Goal: Task Accomplishment & Management: Manage account settings

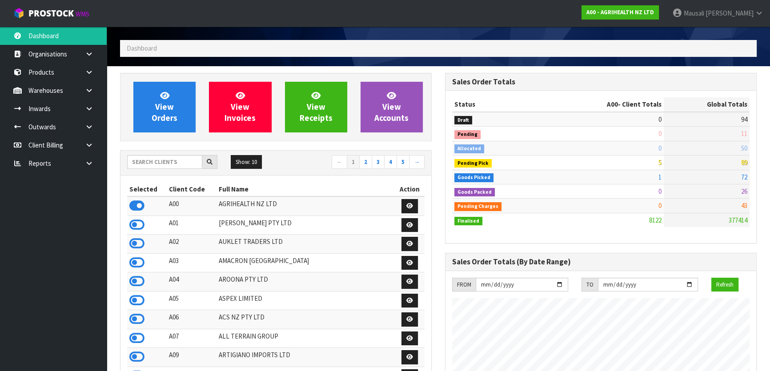
scroll to position [26, 0]
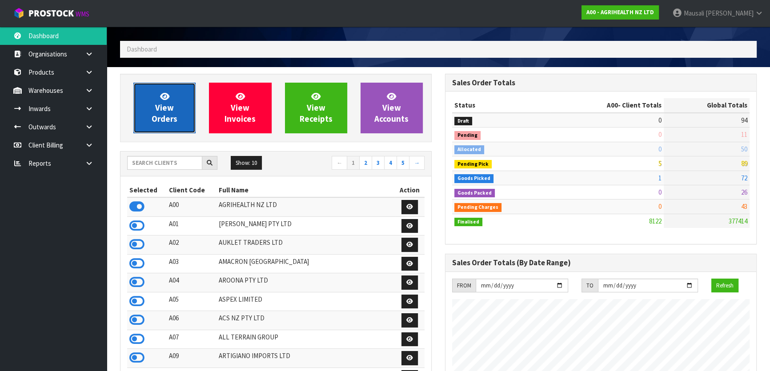
click at [165, 102] on link "View Orders" at bounding box center [164, 108] width 62 height 51
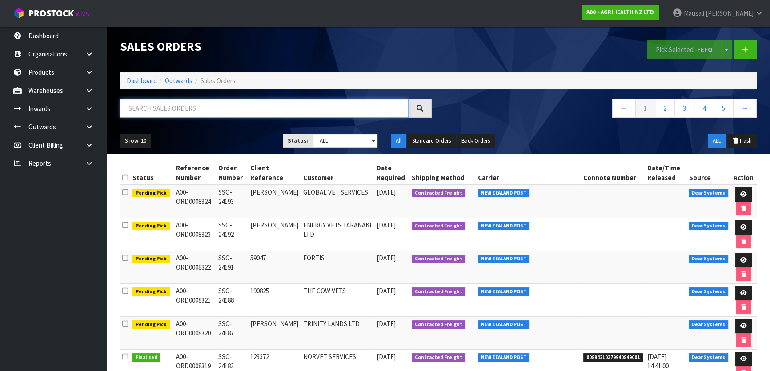
click at [137, 115] on input "text" at bounding box center [264, 108] width 288 height 19
type input "JOB-0408357"
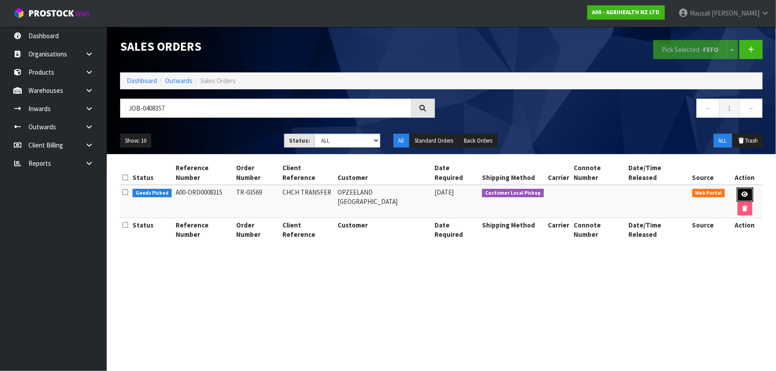
click at [741, 192] on icon at bounding box center [744, 195] width 7 height 6
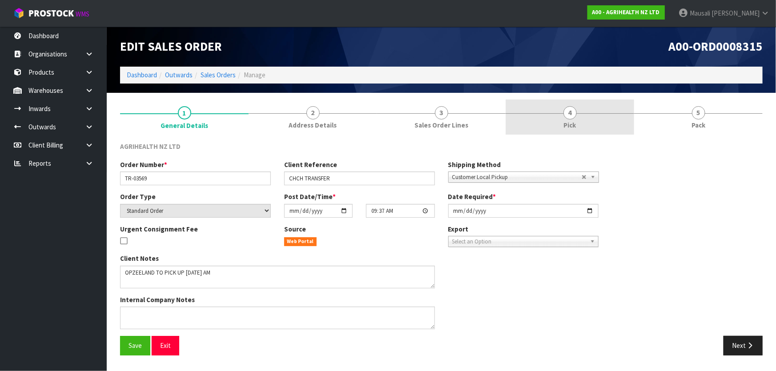
click at [558, 119] on link "4 Pick" at bounding box center [569, 117] width 128 height 35
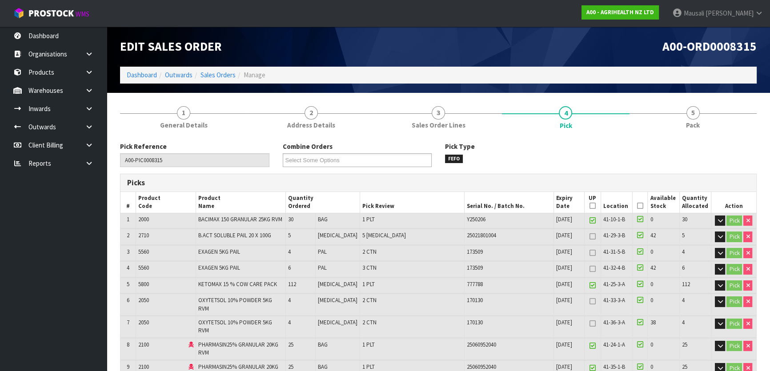
click at [637, 206] on icon at bounding box center [640, 206] width 6 height 0
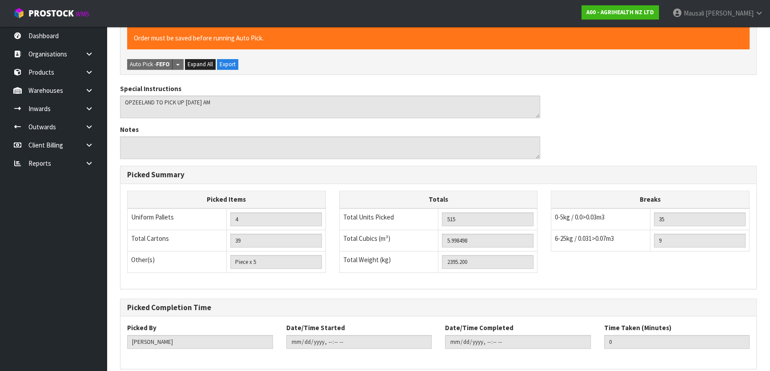
scroll to position [401, 0]
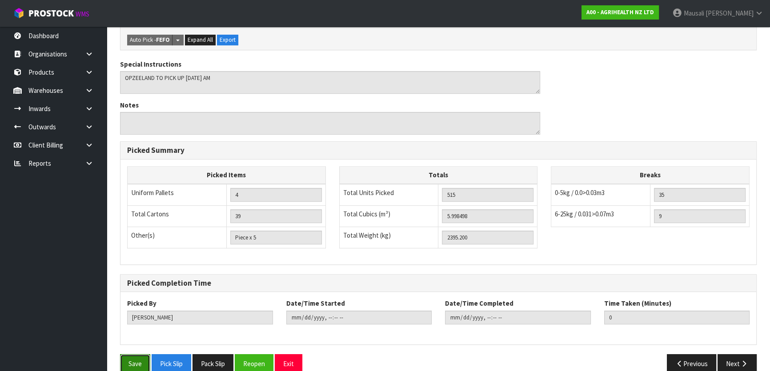
click at [126, 354] on button "Save" at bounding box center [135, 363] width 30 height 19
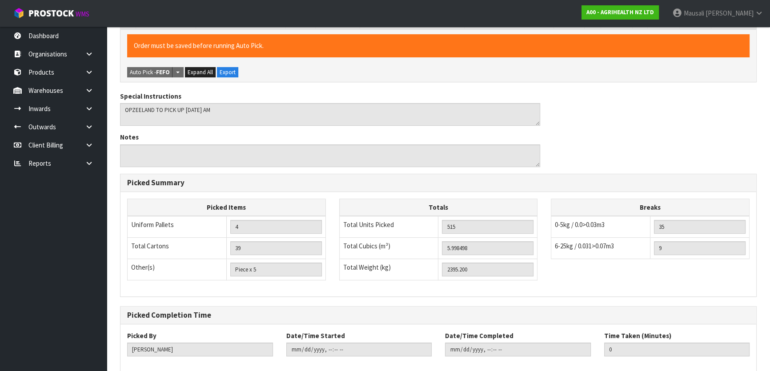
scroll to position [0, 0]
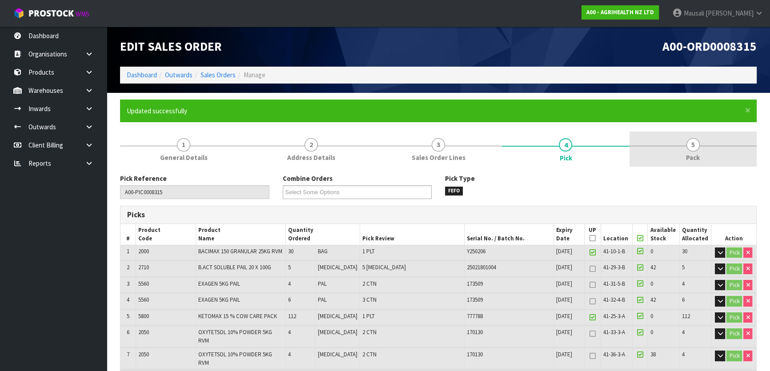
type input "[PERSON_NAME]"
type input "[DATE]T08:16:31"
click at [700, 144] on link "5 Pack" at bounding box center [692, 149] width 127 height 35
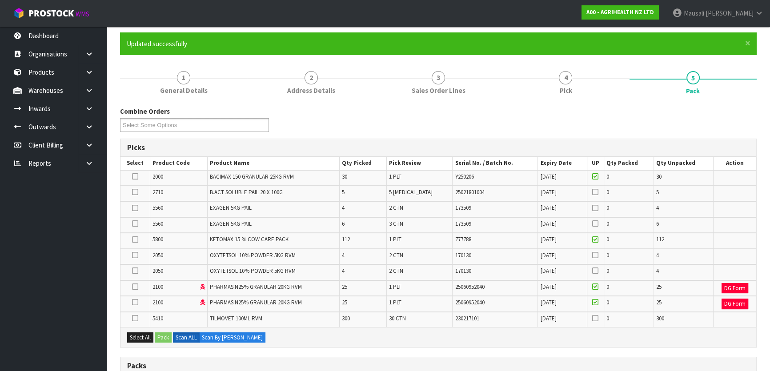
scroll to position [121, 0]
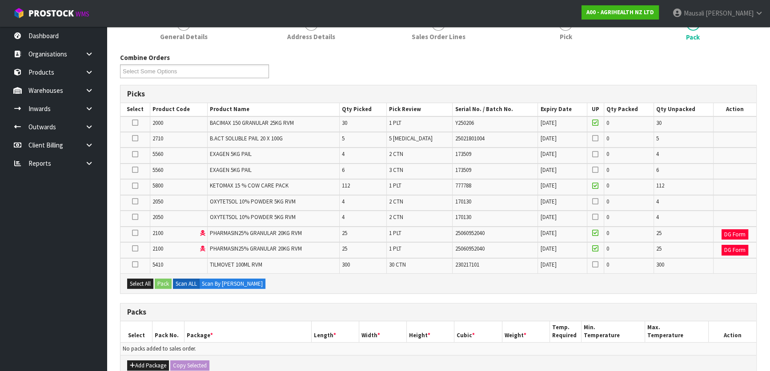
click at [386, 169] on td "6" at bounding box center [362, 172] width 47 height 16
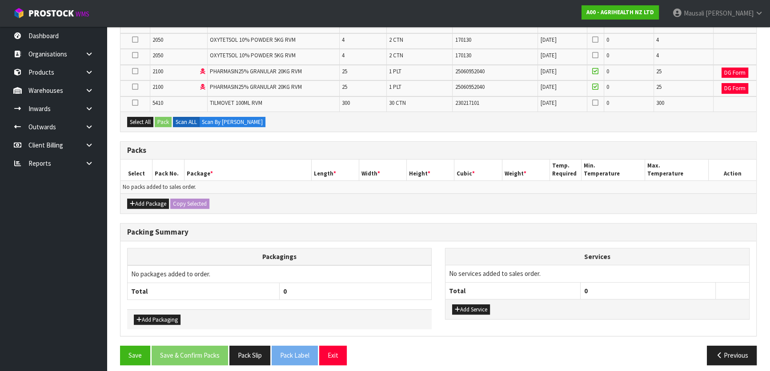
scroll to position [161, 0]
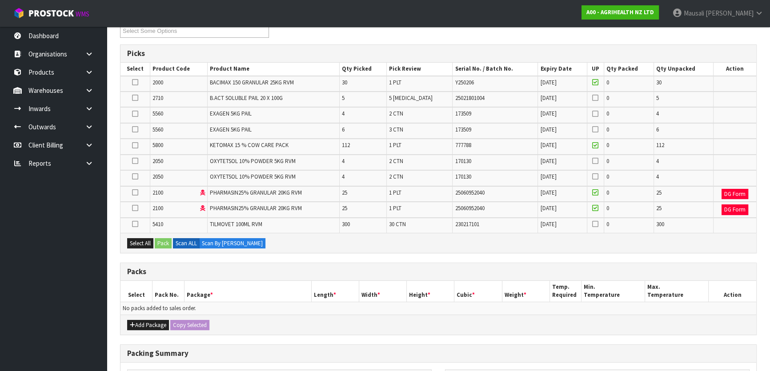
click at [133, 83] on icon at bounding box center [135, 82] width 6 height 0
click at [0, 0] on input "checkbox" at bounding box center [0, 0] width 0 height 0
click at [162, 242] on button "Pack" at bounding box center [163, 243] width 17 height 11
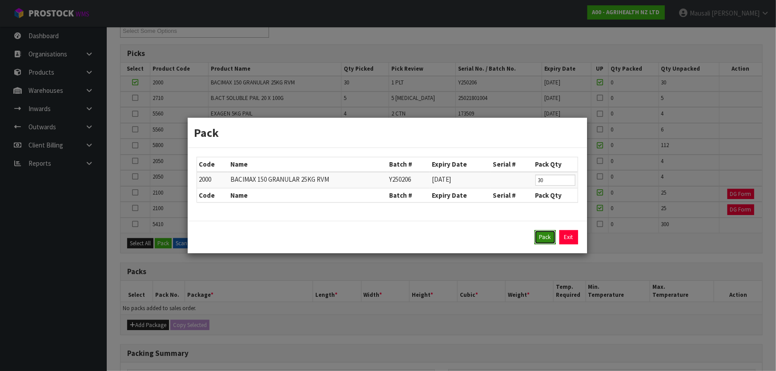
click at [545, 236] on button "Pack" at bounding box center [544, 237] width 21 height 14
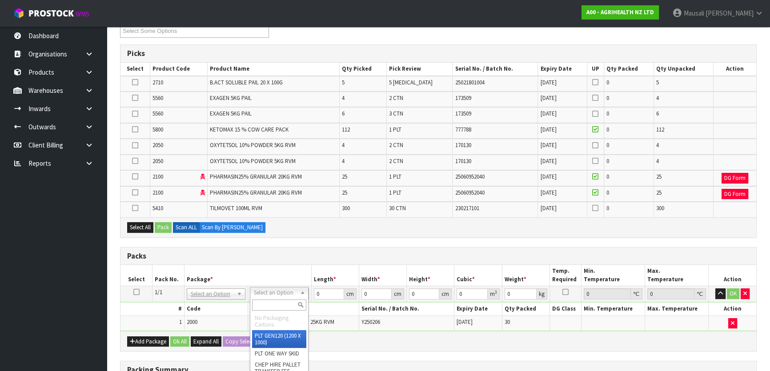
click at [282, 303] on input "text" at bounding box center [279, 305] width 54 height 11
type input "U"
drag, startPoint x: 281, startPoint y: 317, endPoint x: 299, endPoint y: 300, distance: 25.2
type input "776"
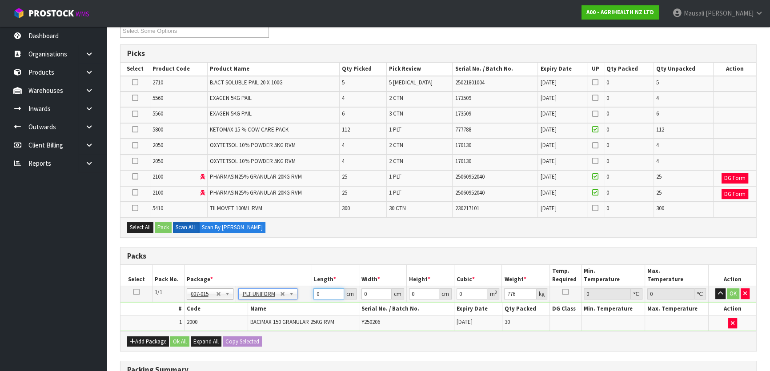
drag, startPoint x: 319, startPoint y: 294, endPoint x: 304, endPoint y: 297, distance: 14.6
click at [304, 297] on tr "1/1 NONE 007-001 007-002 007-004 007-009 007-013 007-014 007-015 007-017 007-01…" at bounding box center [438, 294] width 636 height 16
type input "121"
type input "101"
type input "1"
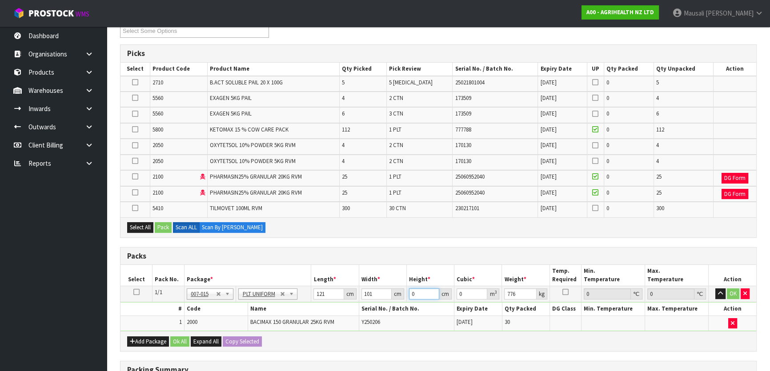
type input "0.012221"
type input "10"
type input "0.12221"
type input "103"
type input "1.258763"
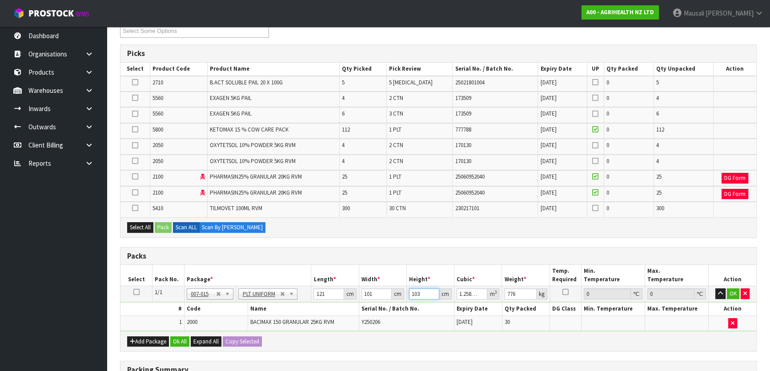
type input "103"
type input "778"
click at [135, 177] on icon at bounding box center [135, 176] width 6 height 0
click at [0, 0] on input "checkbox" at bounding box center [0, 0] width 0 height 0
click at [157, 223] on button "Pack" at bounding box center [163, 227] width 17 height 11
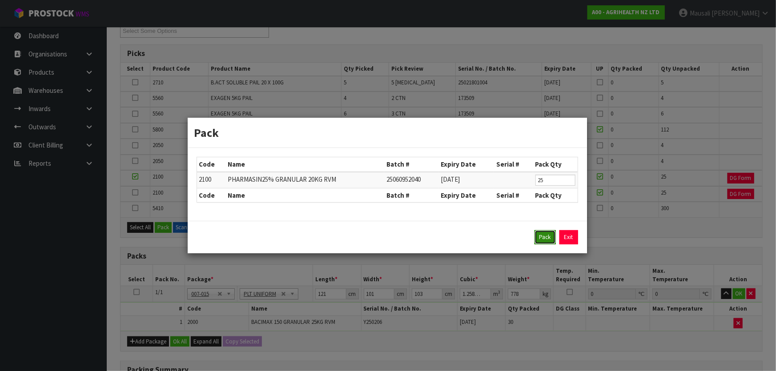
click at [548, 240] on button "Pack" at bounding box center [544, 237] width 21 height 14
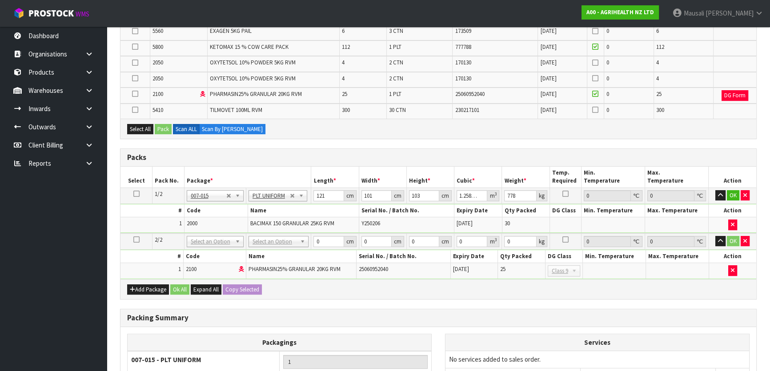
scroll to position [323, 0]
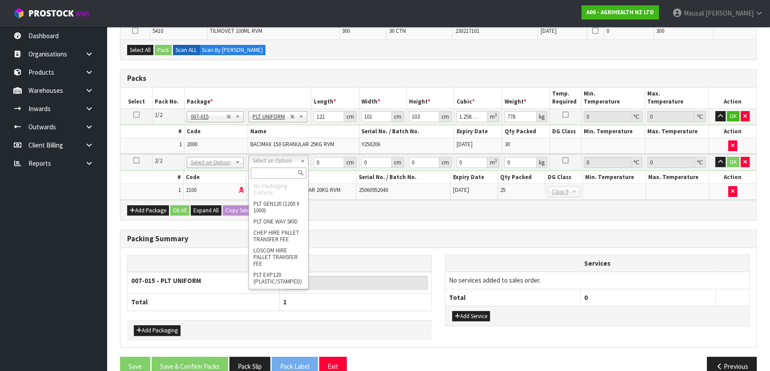
click at [276, 173] on input "text" at bounding box center [279, 173] width 56 height 11
type input "U"
type input "2"
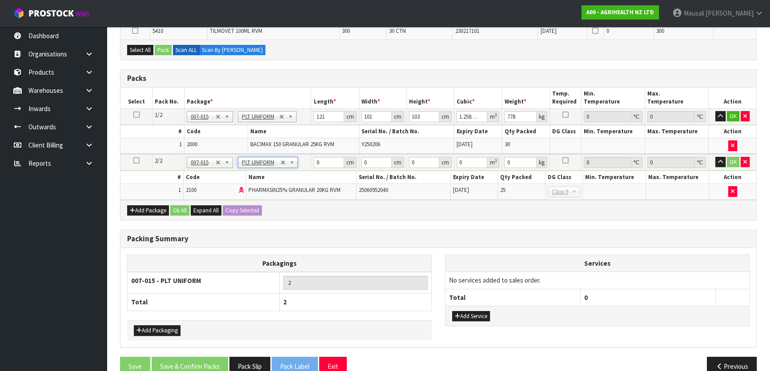
type input "536"
drag, startPoint x: 322, startPoint y: 163, endPoint x: 310, endPoint y: 166, distance: 12.3
click at [310, 166] on tr "2/2 NONE 007-001 007-002 007-004 007-009 007-013 007-014 007-015 007-017 007-01…" at bounding box center [438, 162] width 636 height 16
type input "120"
type input "100"
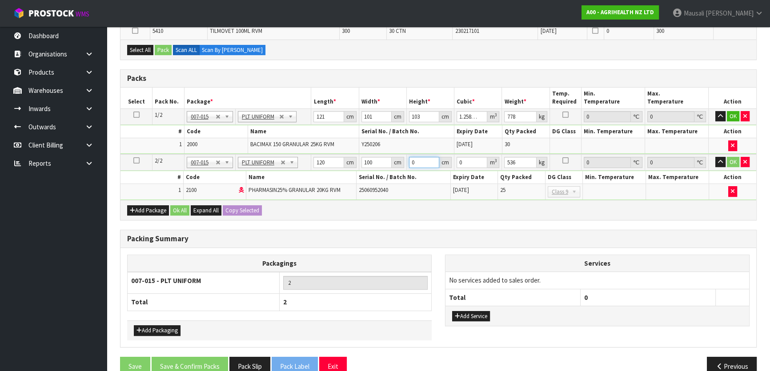
type input "1"
type input "0.012"
type input "10"
type input "0.12"
type input "106"
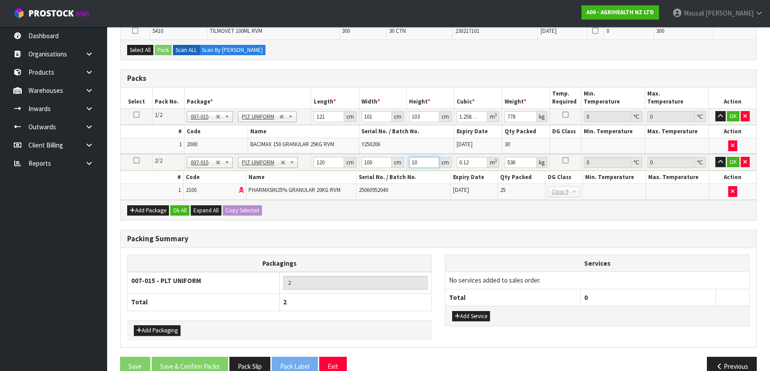
type input "1.272"
type input "106"
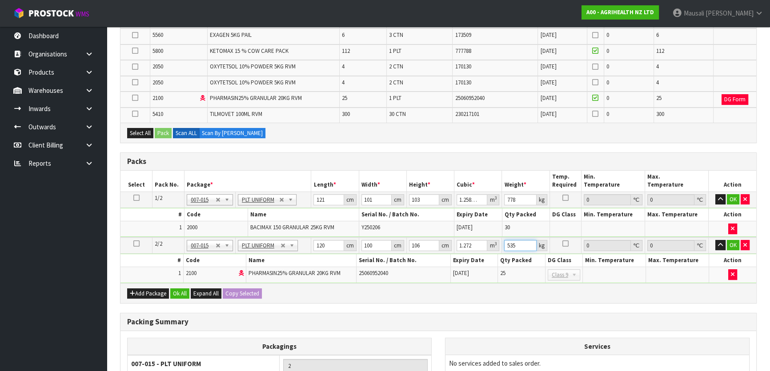
scroll to position [202, 0]
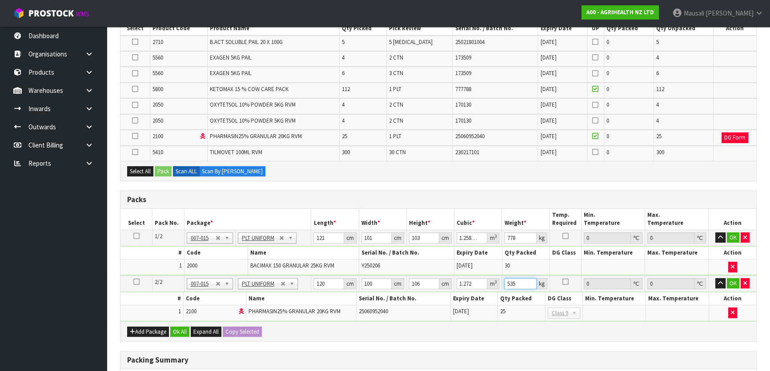
type input "535"
click at [135, 136] on icon at bounding box center [135, 136] width 6 height 0
click at [0, 0] on input "checkbox" at bounding box center [0, 0] width 0 height 0
click at [164, 168] on button "Pack" at bounding box center [163, 171] width 17 height 11
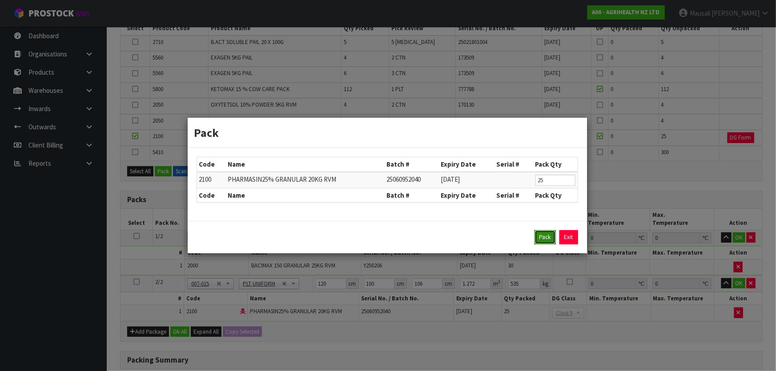
click at [549, 237] on button "Pack" at bounding box center [544, 237] width 21 height 14
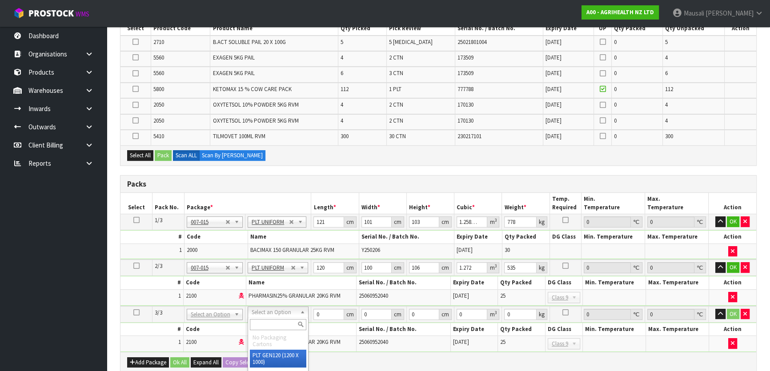
click at [267, 328] on input "text" at bounding box center [278, 324] width 56 height 11
type input "U"
click at [267, 330] on div "U" at bounding box center [278, 324] width 60 height 15
type input "3"
type input "536"
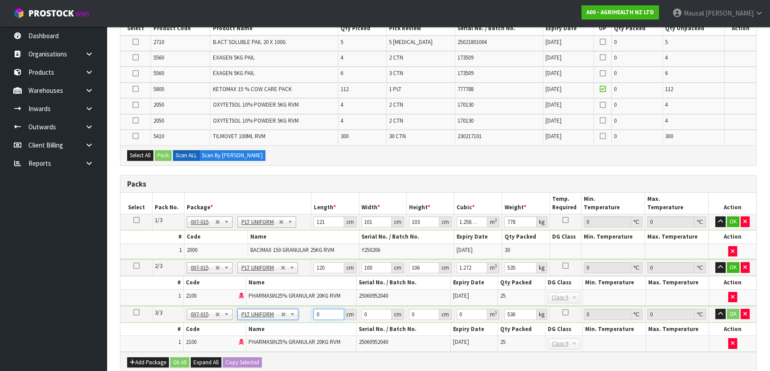
drag, startPoint x: 323, startPoint y: 315, endPoint x: 310, endPoint y: 321, distance: 13.9
click at [310, 321] on tbody "3/3 NONE 007-001 007-002 007-004 007-009 007-013 007-014 007-015 007-017 007-01…" at bounding box center [438, 329] width 636 height 46
type input "120"
type input "100"
type input "1"
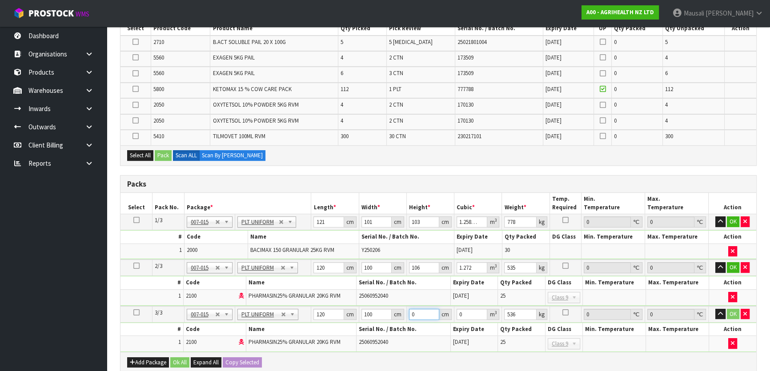
type input "0.012"
type input "10"
type input "0.12"
type input "105"
type input "1.26"
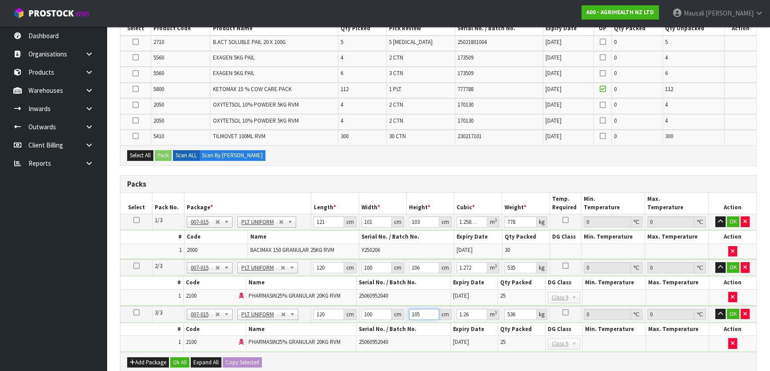
type input "105"
type input "3"
type input "536"
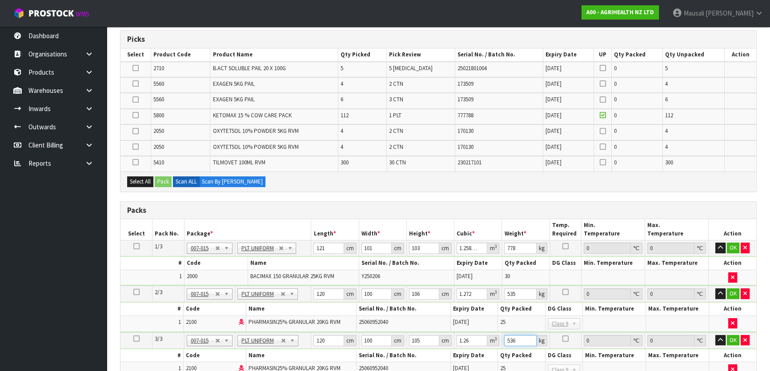
scroll to position [161, 0]
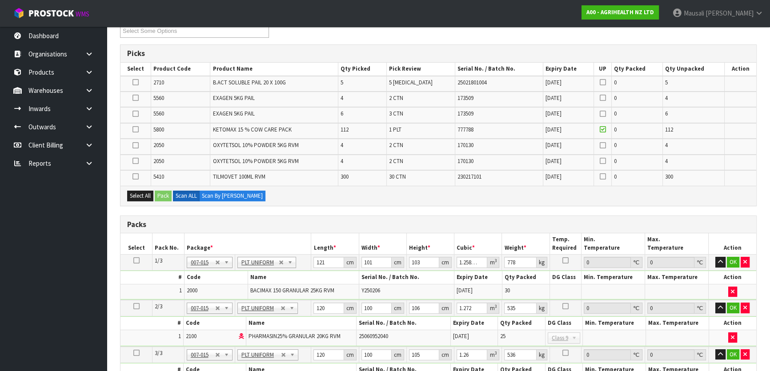
click at [133, 130] on icon at bounding box center [135, 129] width 6 height 0
click at [0, 0] on input "checkbox" at bounding box center [0, 0] width 0 height 0
click at [158, 193] on button "Pack" at bounding box center [163, 196] width 17 height 11
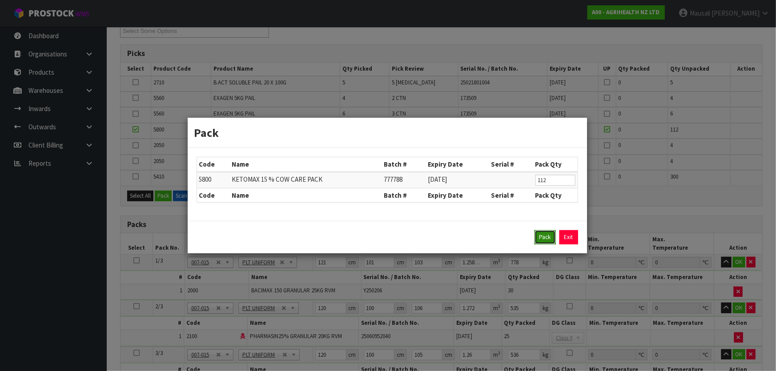
click at [541, 234] on button "Pack" at bounding box center [544, 237] width 21 height 14
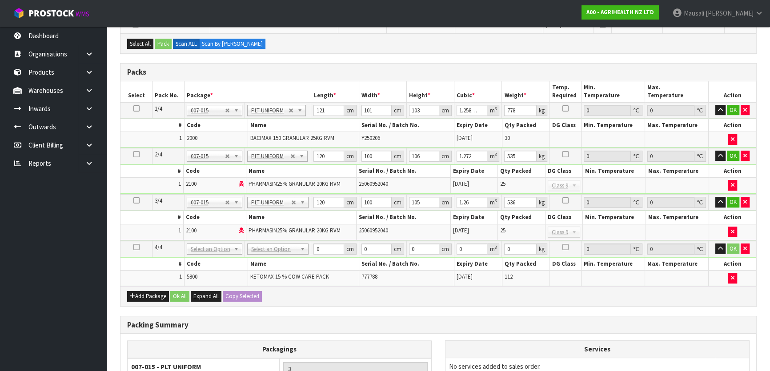
scroll to position [364, 0]
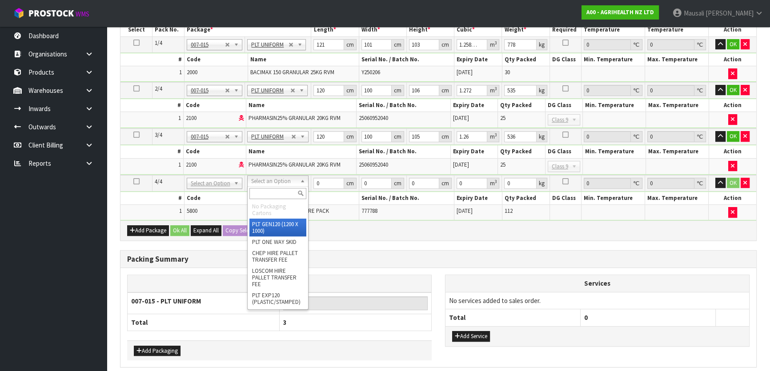
click at [280, 193] on input "text" at bounding box center [277, 193] width 57 height 11
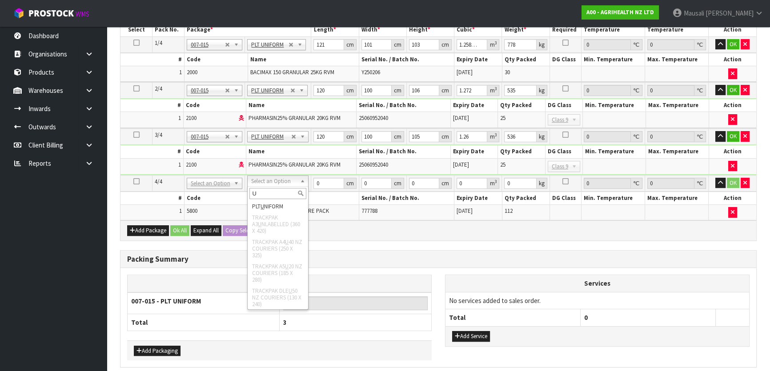
type input "U"
type input "4"
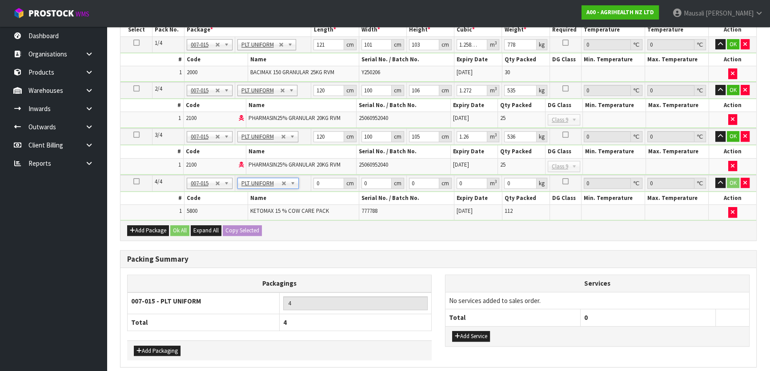
type input "368"
drag, startPoint x: 323, startPoint y: 185, endPoint x: 309, endPoint y: 191, distance: 14.5
click at [309, 191] on tbody "4/4 NONE 007-001 007-002 007-004 007-009 007-013 007-014 007-015 007-017 007-01…" at bounding box center [438, 197] width 636 height 45
type input "123"
type input "83"
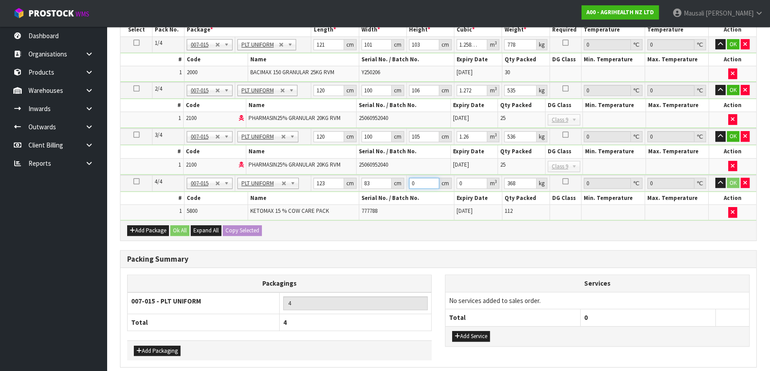
type input "1"
type input "0.010209"
type input "13"
type input "0.132717"
type input "131"
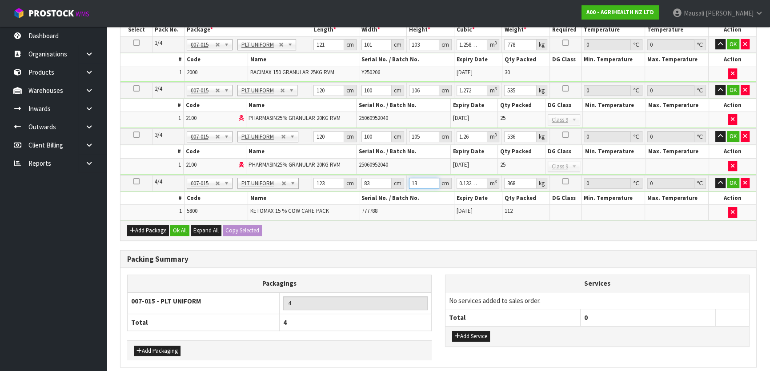
type input "1.337379"
type input "131"
type input "366"
click at [146, 226] on button "Add Package" at bounding box center [148, 230] width 42 height 11
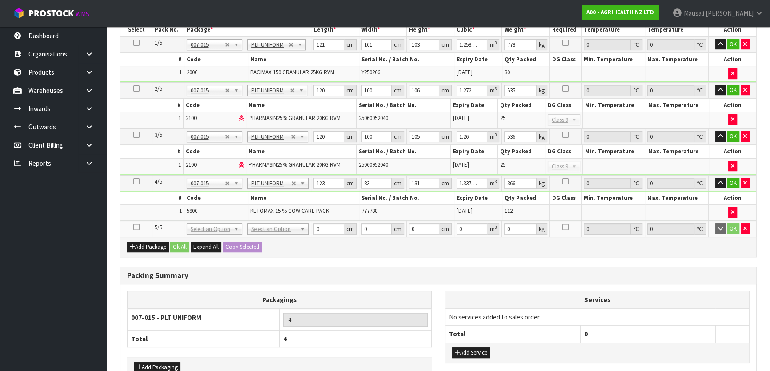
click at [136, 227] on icon at bounding box center [136, 227] width 6 height 0
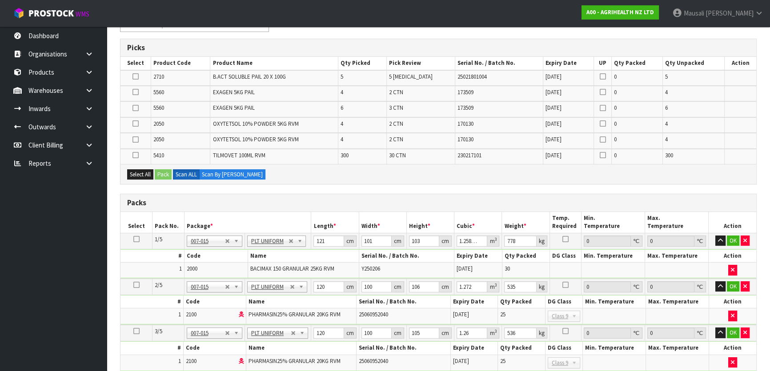
scroll to position [161, 0]
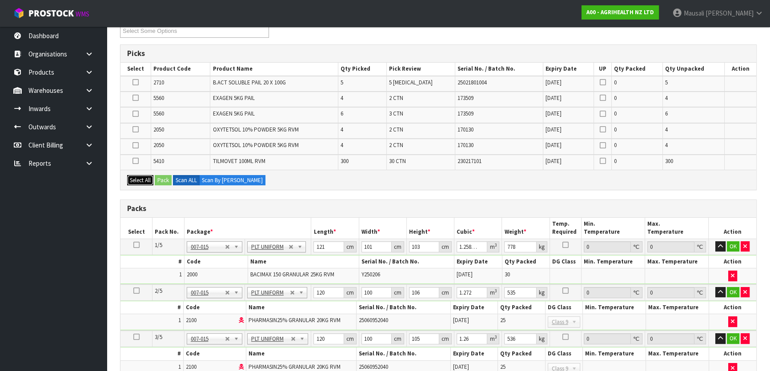
click at [132, 177] on button "Select All" at bounding box center [140, 180] width 26 height 11
click at [160, 179] on button "Pack" at bounding box center [163, 180] width 17 height 11
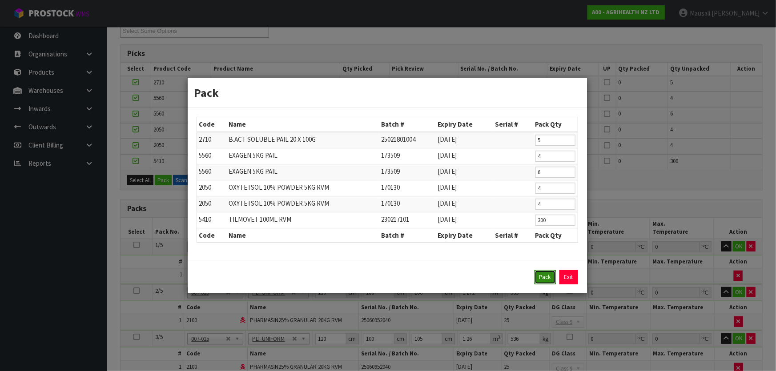
click at [543, 280] on button "Pack" at bounding box center [544, 277] width 21 height 14
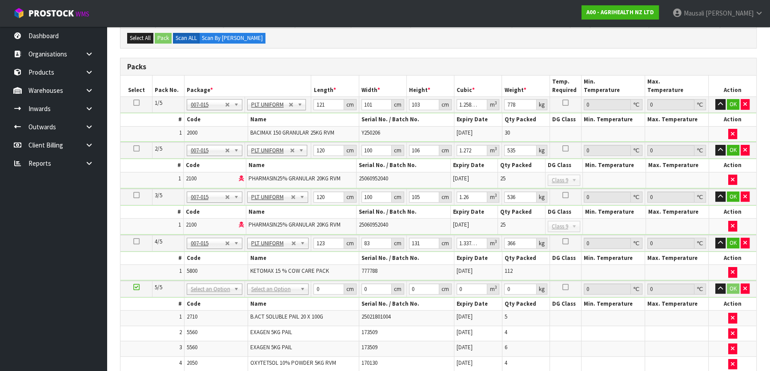
scroll to position [283, 0]
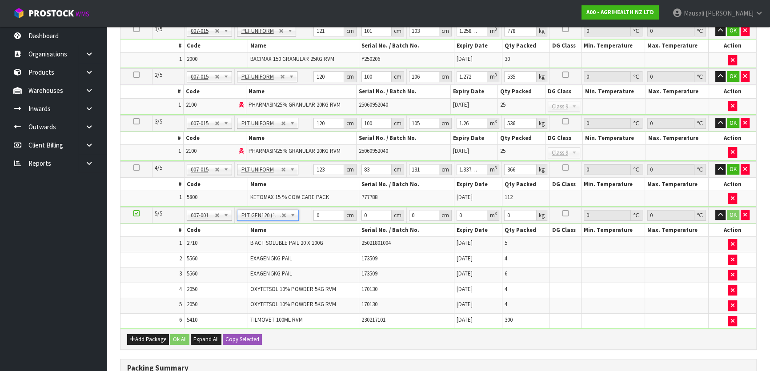
type input "120"
type input "100"
type input "179.2"
drag, startPoint x: 325, startPoint y: 215, endPoint x: 308, endPoint y: 220, distance: 17.6
click at [308, 220] on tr "5/5 NONE 007-001 007-002 007-004 007-009 007-013 007-014 007-015 007-017 007-01…" at bounding box center [438, 215] width 636 height 16
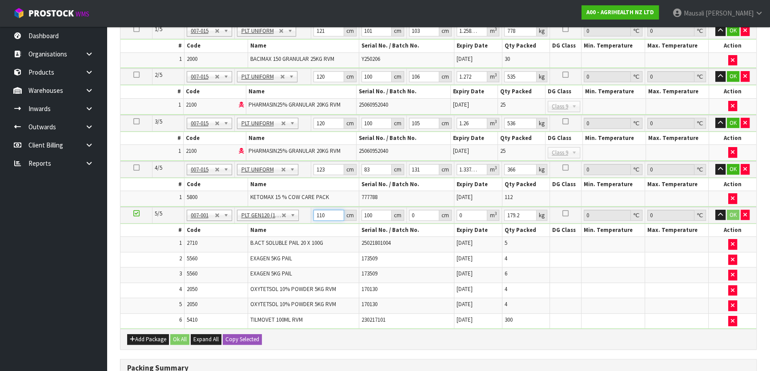
type input "110"
type input "1"
type input "0.0121"
type input "10"
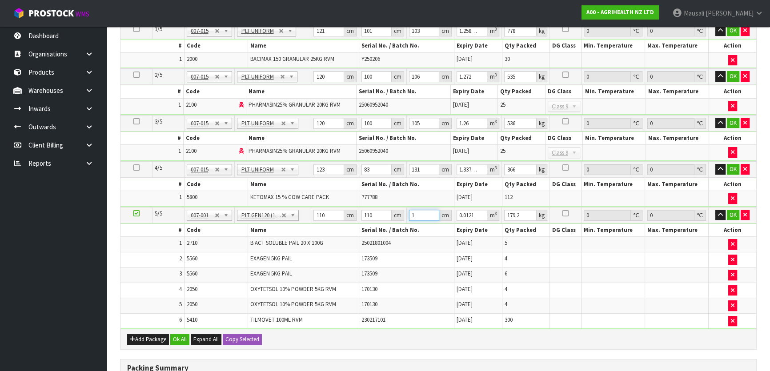
type input "0.121"
type input "104"
type input "1.2584"
type input "104"
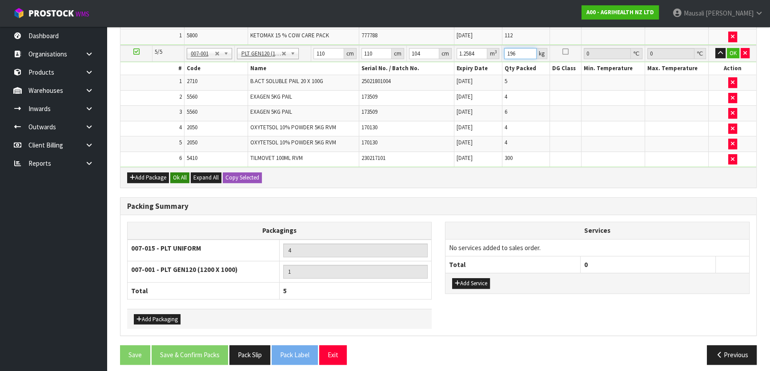
type input "196"
click at [183, 174] on button "Ok All" at bounding box center [179, 177] width 19 height 11
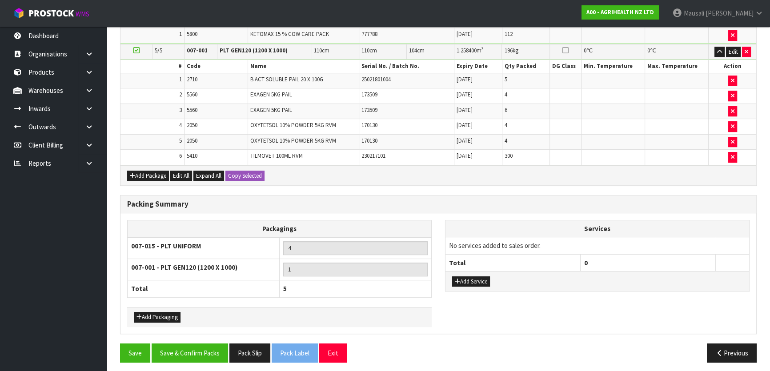
scroll to position [444, 0]
click at [160, 314] on button "Add Packaging" at bounding box center [157, 317] width 47 height 11
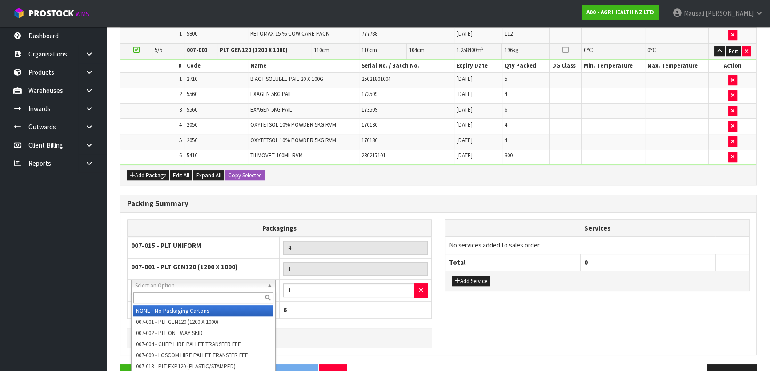
click at [160, 300] on input "text" at bounding box center [203, 297] width 140 height 11
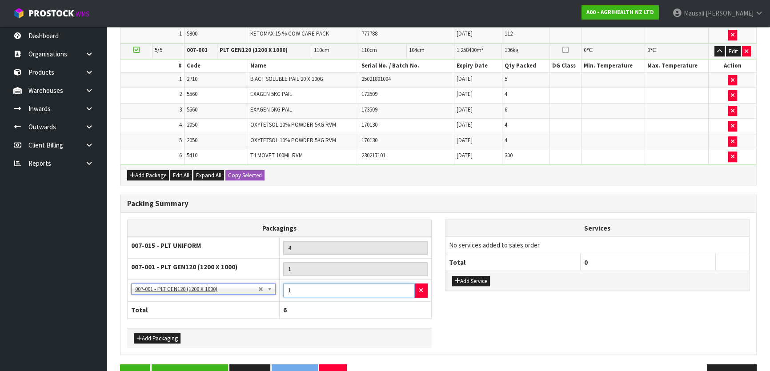
drag, startPoint x: 296, startPoint y: 289, endPoint x: 284, endPoint y: 291, distance: 12.1
click at [284, 291] on input "1" at bounding box center [349, 291] width 132 height 14
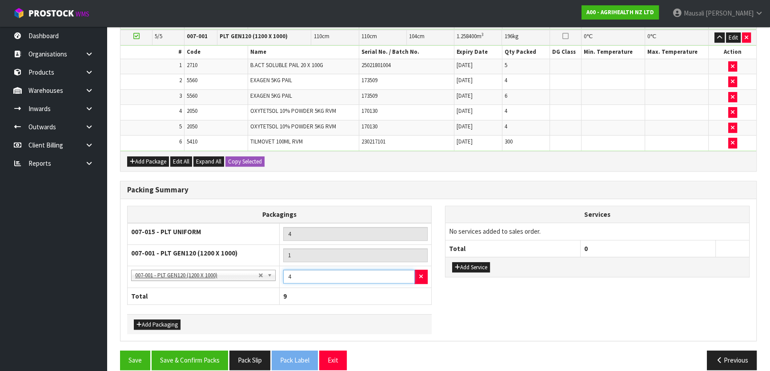
scroll to position [465, 0]
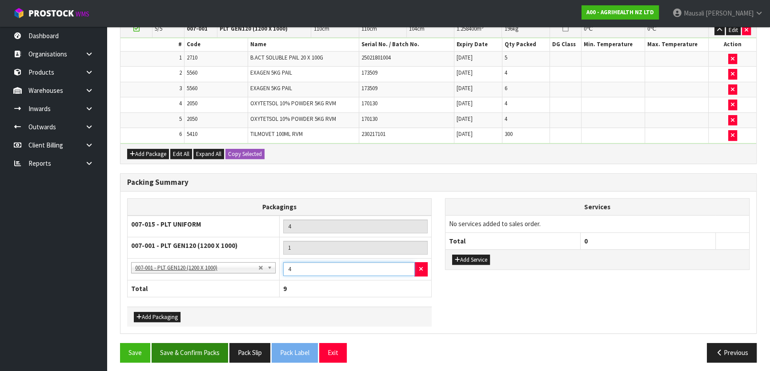
type input "4"
click at [188, 350] on button "Save & Confirm Packs" at bounding box center [190, 352] width 76 height 19
